Goal: Task Accomplishment & Management: Manage account settings

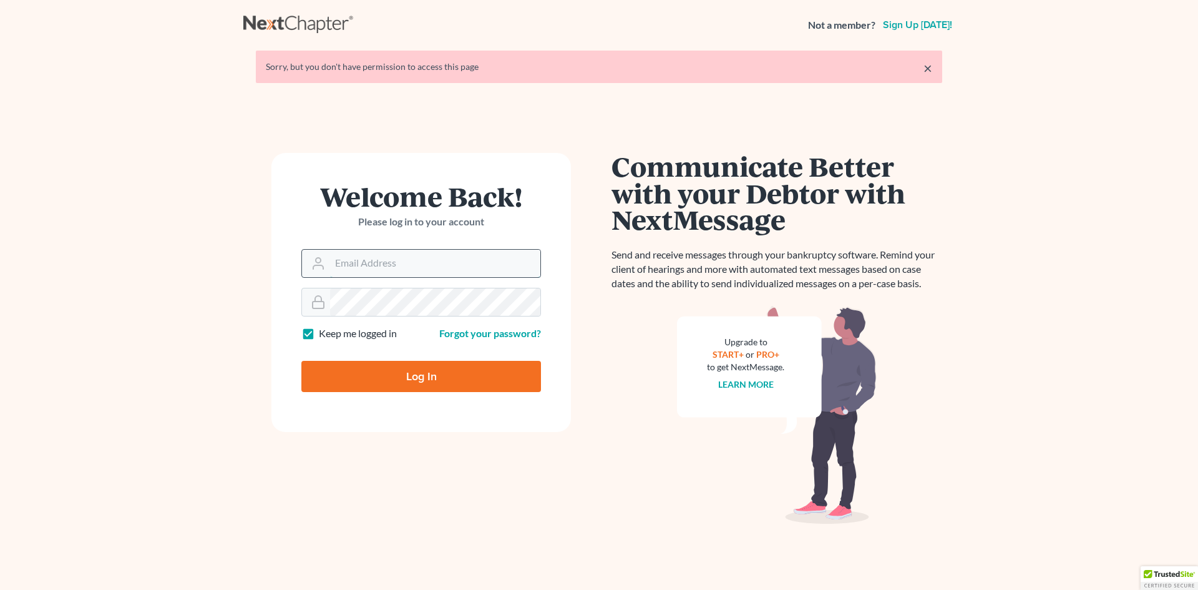
click at [363, 261] on input "Email Address" at bounding box center [435, 263] width 210 height 27
type input "shamira@haiglerlegal.com"
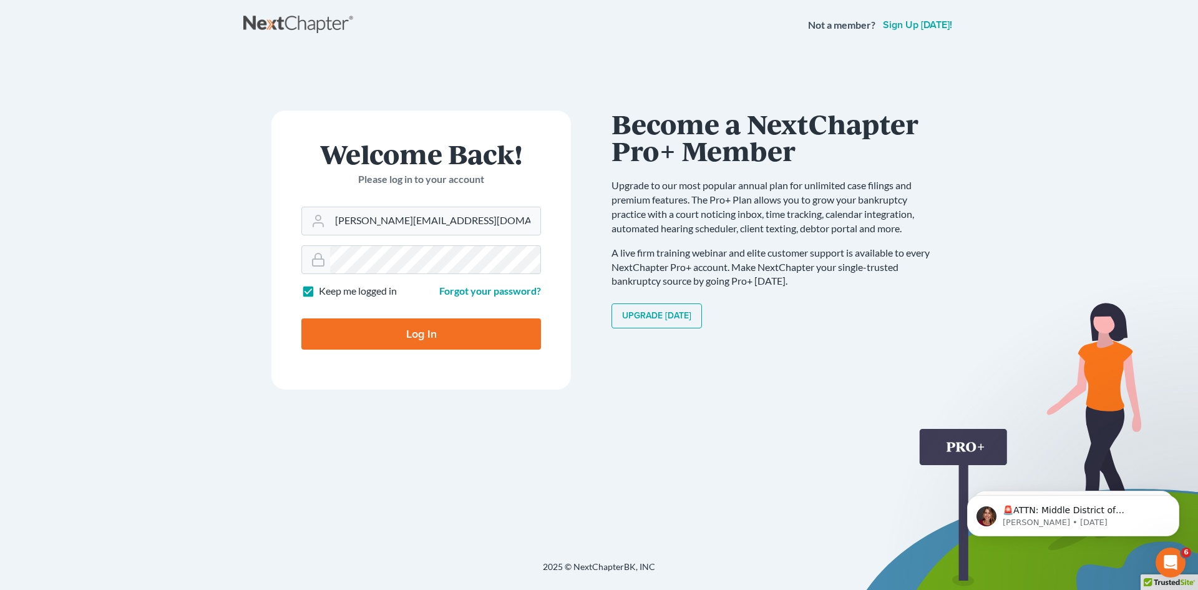
click at [403, 328] on input "Log In" at bounding box center [421, 333] width 240 height 31
type input "Thinking..."
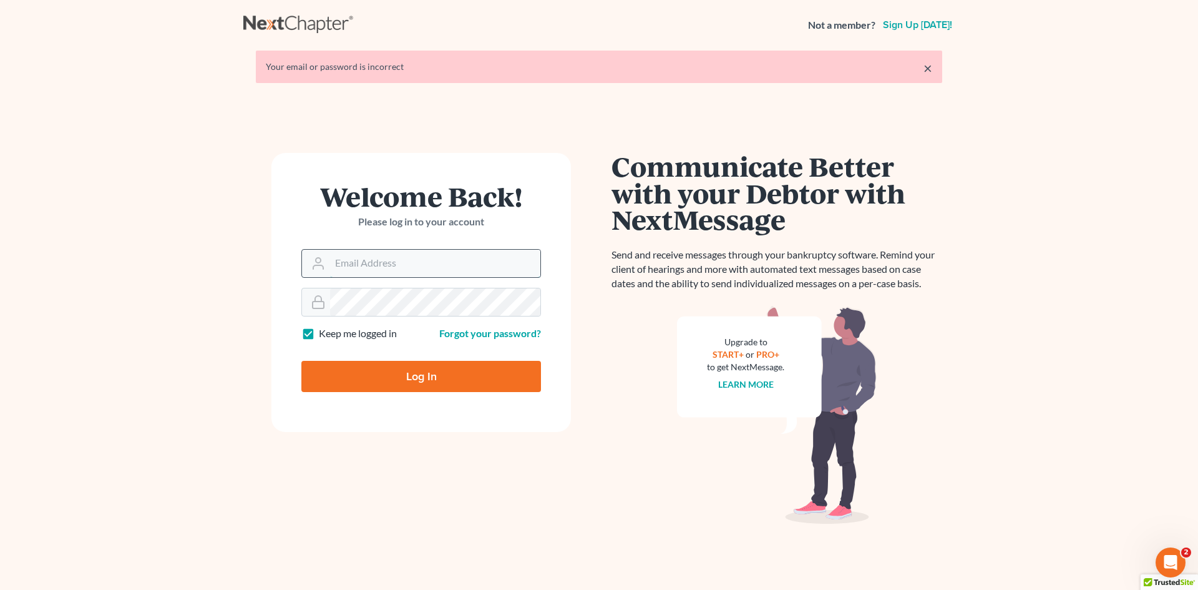
click at [383, 261] on input "Email Address" at bounding box center [435, 263] width 210 height 27
type input "shamira@haiglerlegal.com"
click at [397, 319] on form "Welcome Back! Please log in to your account Email Address shamira@haiglerlegal.…" at bounding box center [421, 292] width 300 height 279
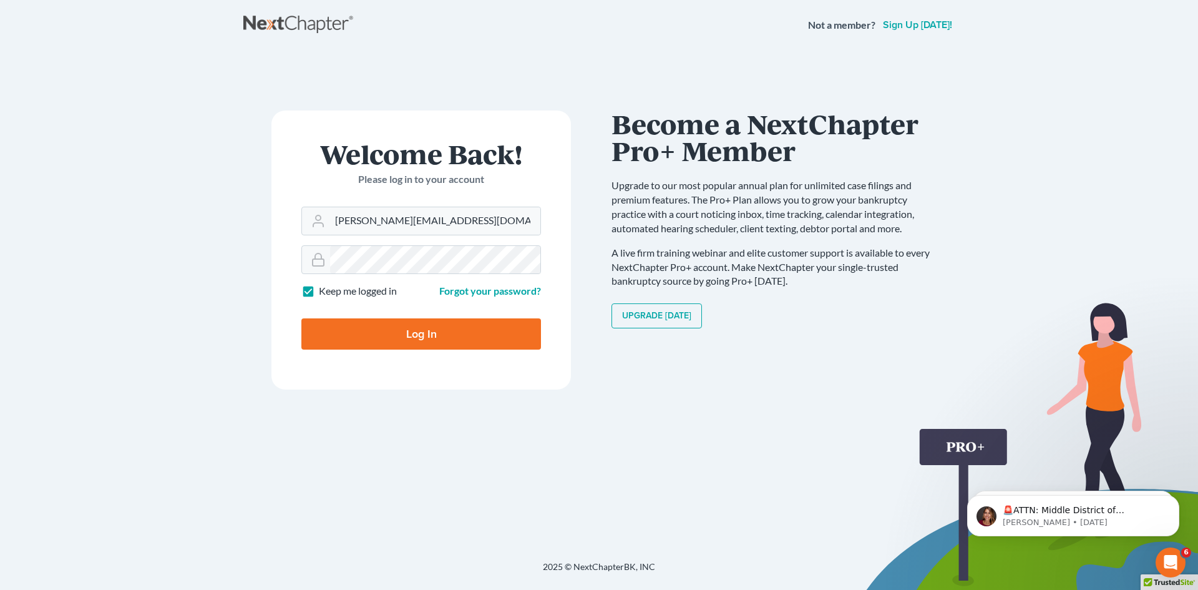
click at [424, 338] on input "Log In" at bounding box center [421, 333] width 240 height 31
type input "Thinking..."
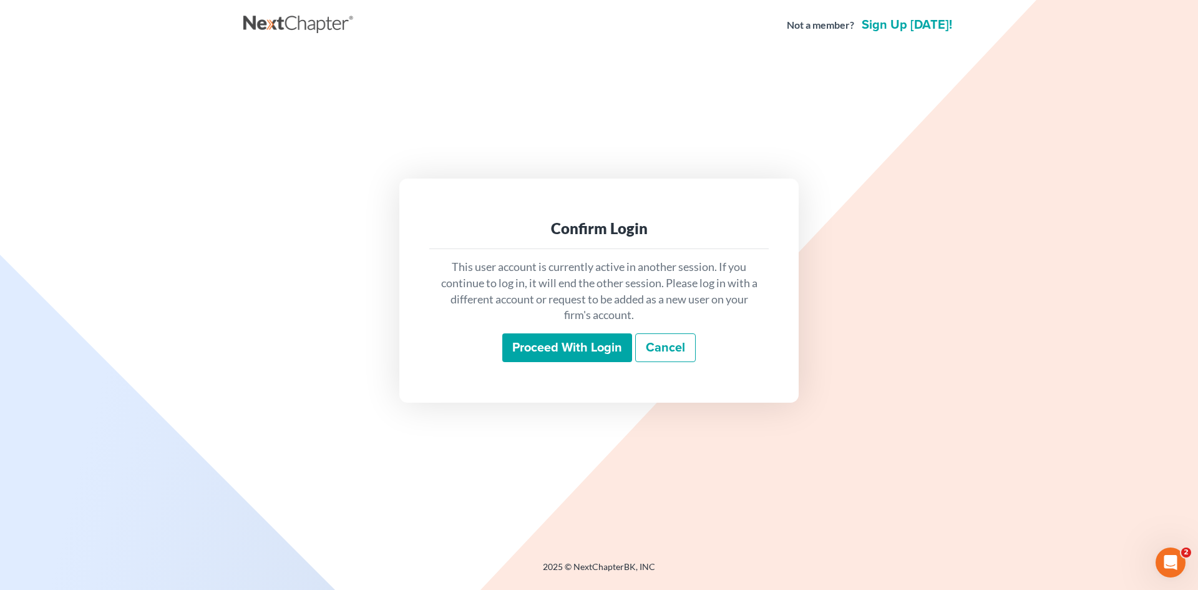
click at [593, 355] on input "Proceed with login" at bounding box center [567, 347] width 130 height 29
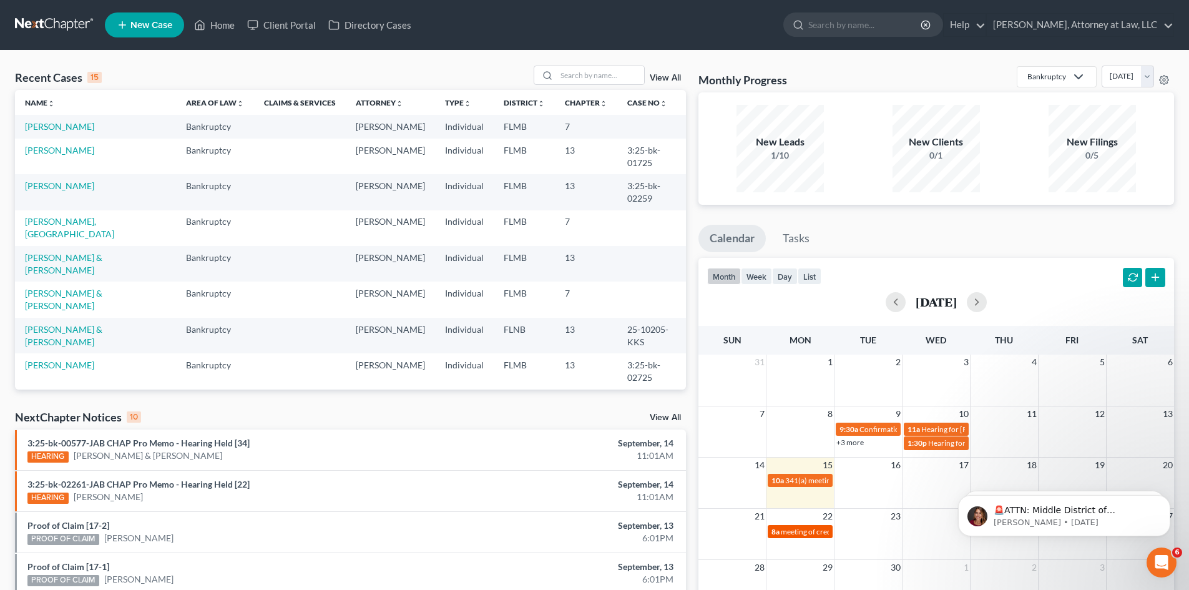
click at [808, 525] on link "8a meeting of creditors for [PERSON_NAME]" at bounding box center [799, 531] width 65 height 13
select select "Days"
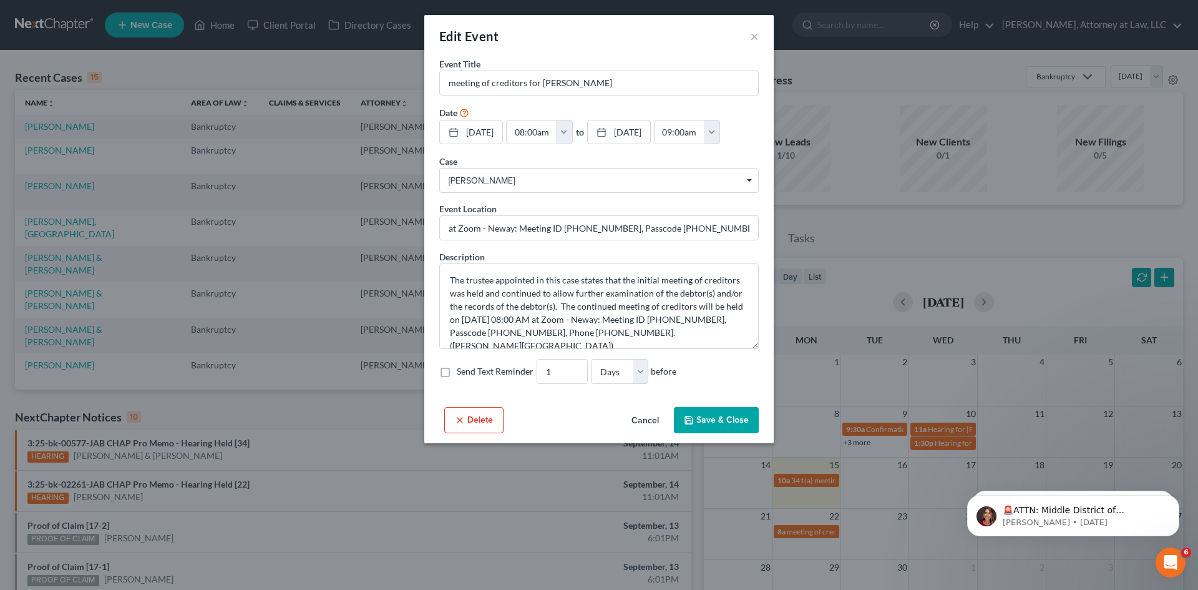
click at [645, 417] on button "Cancel" at bounding box center [644, 420] width 47 height 25
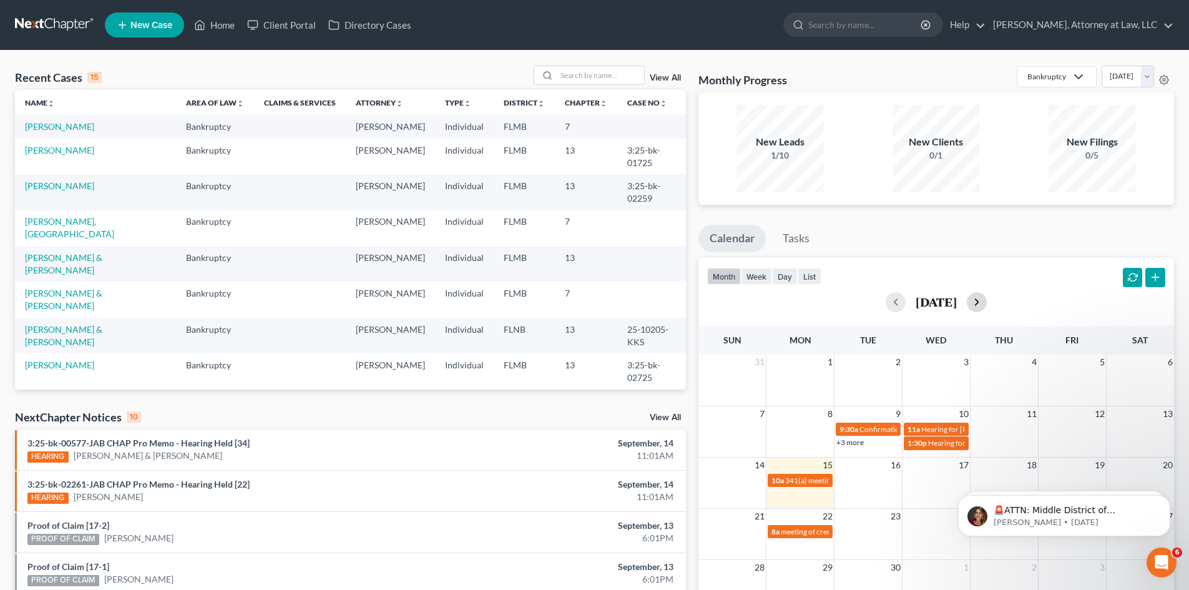
click at [987, 301] on button "button" at bounding box center [977, 302] width 20 height 20
